Goal: Book appointment/travel/reservation

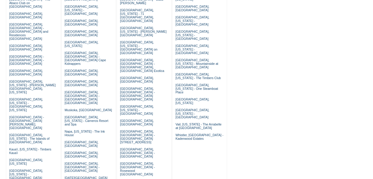
scroll to position [91, 0]
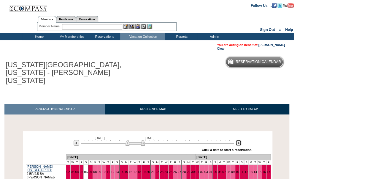
click at [238, 140] on img at bounding box center [239, 143] width 6 height 6
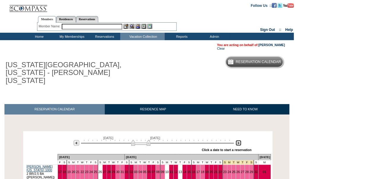
click at [238, 140] on img at bounding box center [239, 143] width 6 height 6
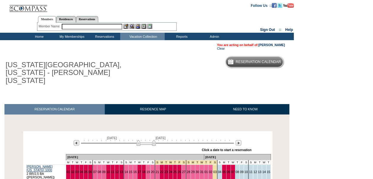
click at [78, 26] on input "text" at bounding box center [92, 27] width 61 height 6
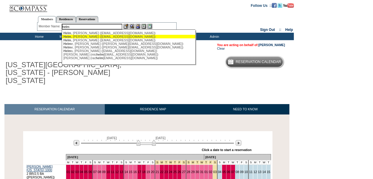
click at [80, 36] on div "Helm , Larry (lhelm@sbcglobal.net)" at bounding box center [129, 37] width 131 height 4
type input "Helm, Larry (lhelm@sbcglobal.net)"
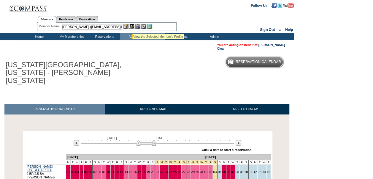
click at [133, 26] on img at bounding box center [131, 26] width 5 height 5
